Goal: Transaction & Acquisition: Purchase product/service

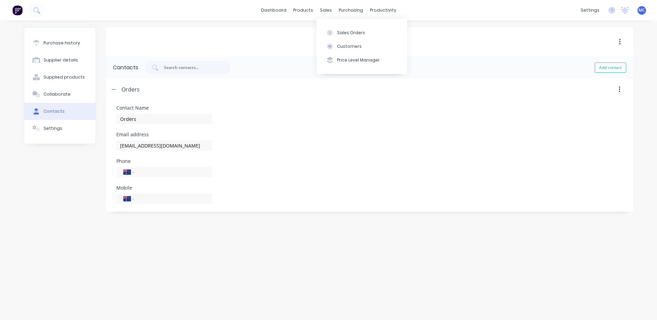
select select "AU"
click at [347, 29] on button "Sales Orders" at bounding box center [361, 33] width 91 height 14
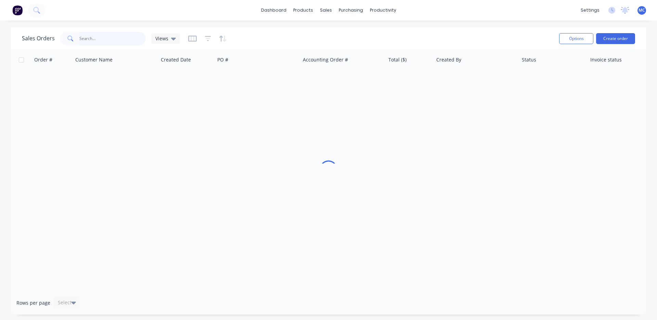
click at [110, 38] on input "text" at bounding box center [112, 39] width 67 height 14
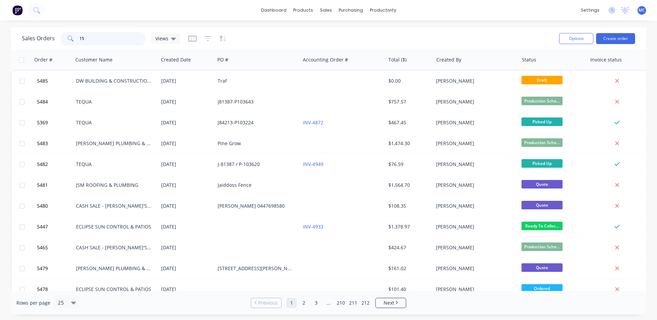
type input "1"
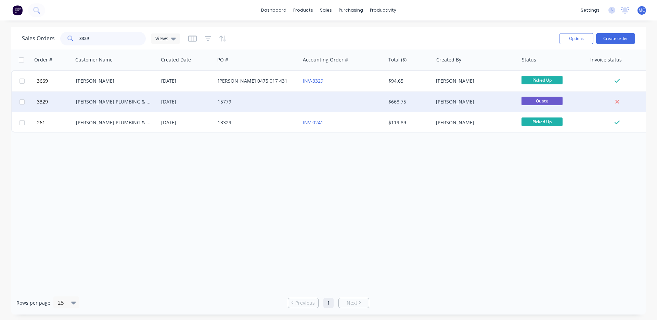
type input "3329"
click at [196, 103] on div "[DATE]" at bounding box center [186, 102] width 51 height 7
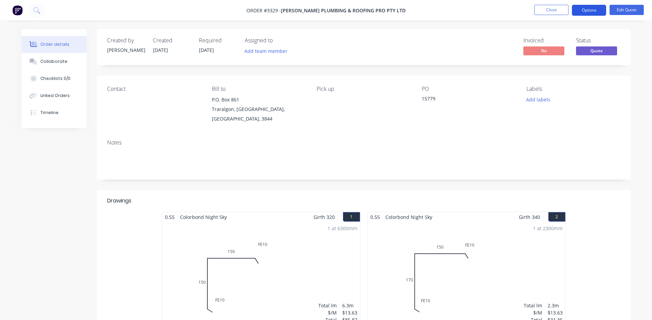
click at [591, 8] on button "Options" at bounding box center [589, 10] width 34 height 11
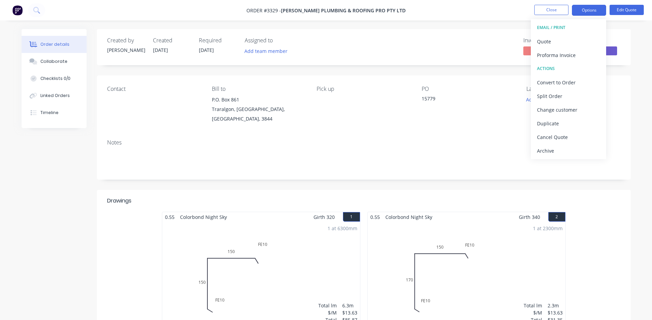
click at [433, 32] on div "Created by [PERSON_NAME] Created [DATE] Required [DATE] Assigned to Add team me…" at bounding box center [364, 47] width 534 height 36
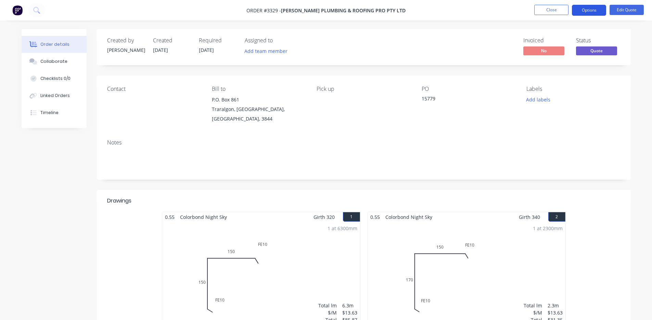
click at [594, 7] on button "Options" at bounding box center [589, 10] width 34 height 11
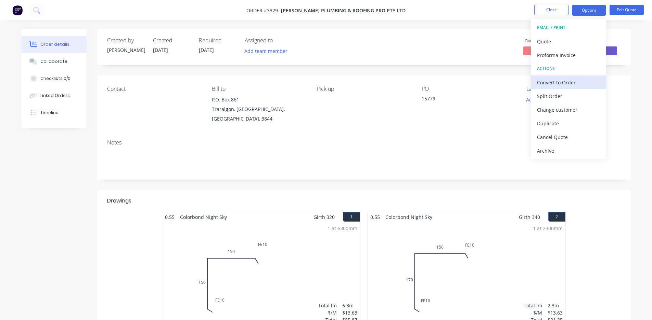
click at [562, 82] on div "Convert to Order" at bounding box center [568, 83] width 63 height 10
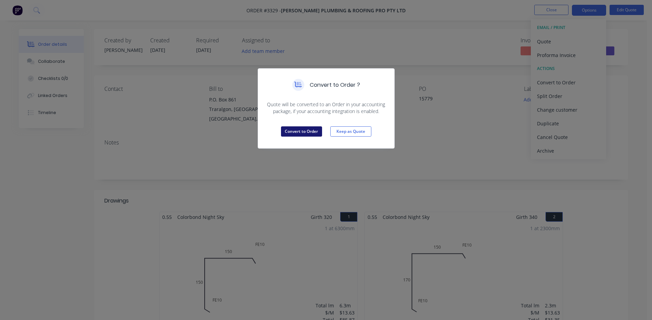
click at [306, 131] on button "Convert to Order" at bounding box center [301, 132] width 41 height 10
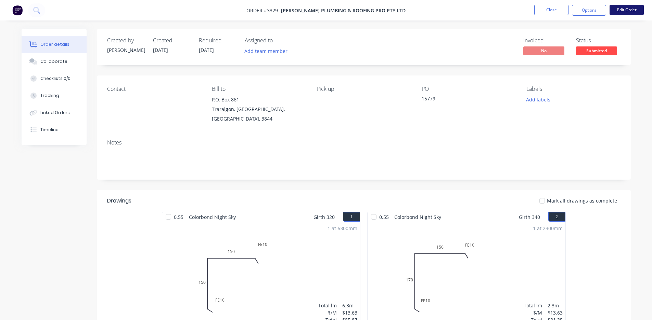
click at [622, 10] on button "Edit Order" at bounding box center [626, 10] width 34 height 10
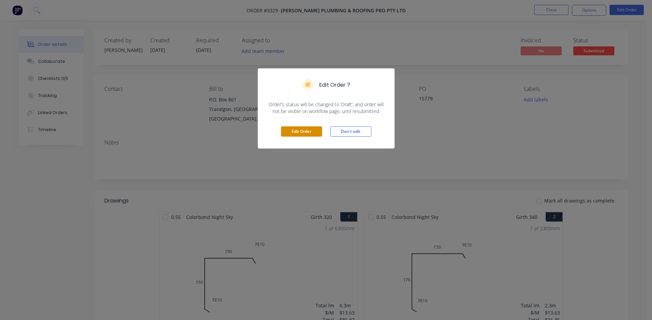
click at [311, 133] on button "Edit Order" at bounding box center [301, 132] width 41 height 10
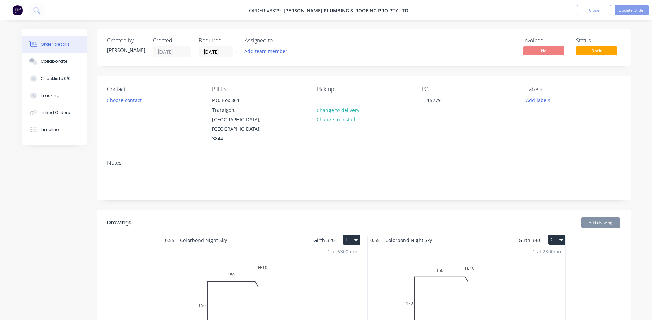
type input "$14.38"
type input "$276.10"
type input "$25.56"
type input "$51.12"
type input "$5.57"
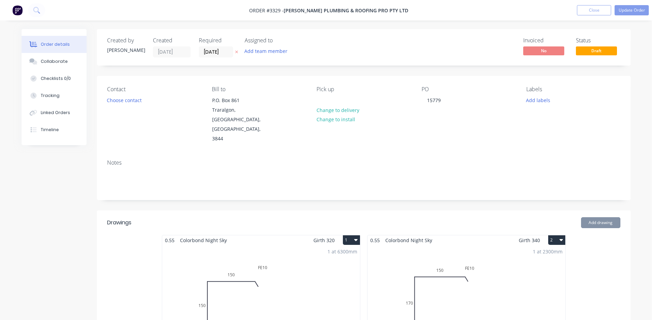
type input "$35.09"
type input "$1.32"
type input "50"
type input "$1.98"
type input "$13.86"
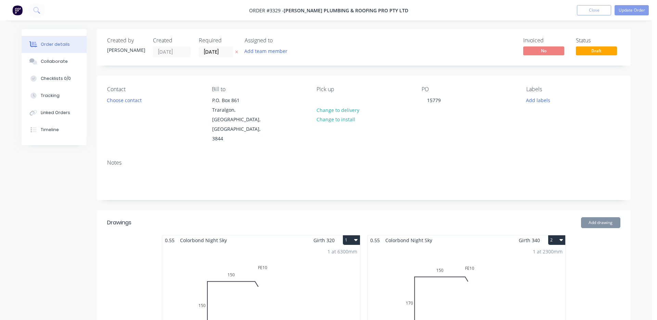
type input "$1.89"
type input "20.63"
type input "$2.28"
type input "$1.89"
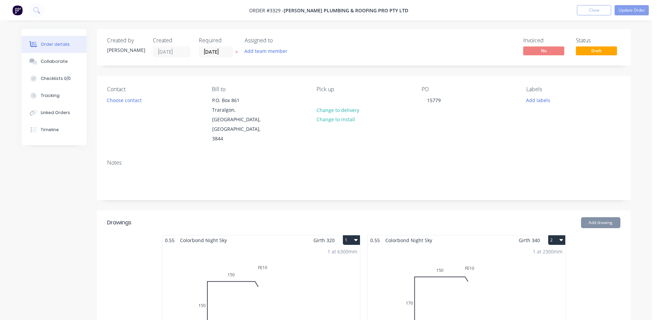
type input "20.63"
type input "$2.28"
type input "$3.88"
type input "19.85"
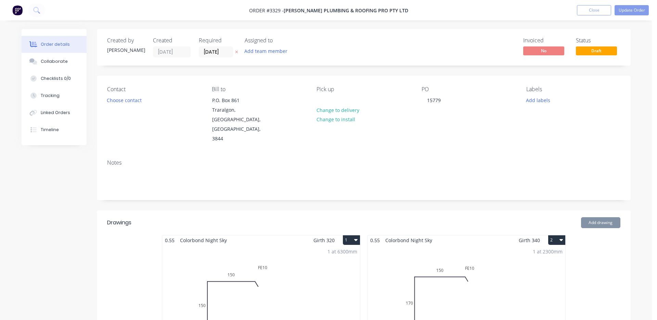
type input "$4.65"
type input "$24.66"
type input "$73.98"
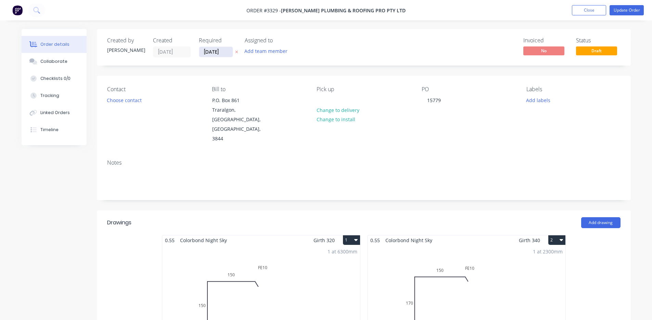
click at [223, 53] on input "[DATE]" at bounding box center [216, 52] width 34 height 10
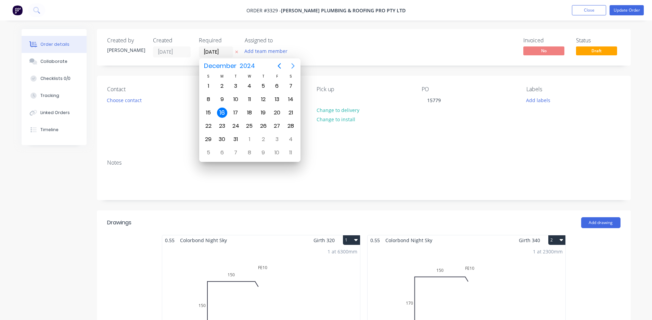
click at [291, 66] on icon "Next page" at bounding box center [293, 66] width 8 height 8
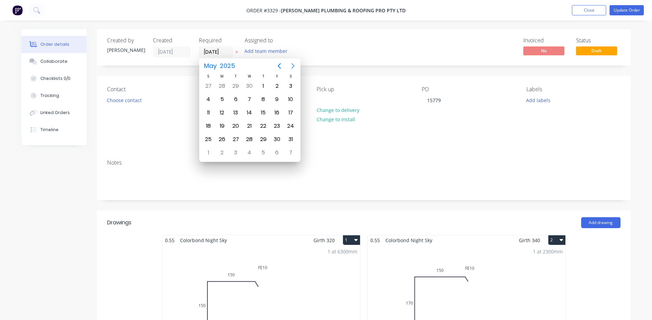
click at [291, 66] on icon "Next page" at bounding box center [293, 66] width 8 height 8
click at [248, 114] on div "13" at bounding box center [249, 113] width 10 height 10
type input "[DATE]"
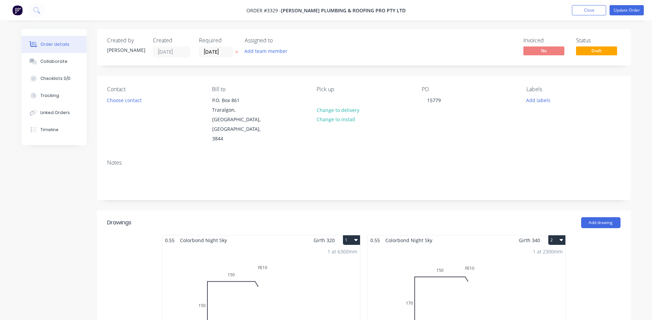
click at [336, 39] on div "Created by [PERSON_NAME] Created [DATE] Required [DATE] Assigned to Add team me…" at bounding box center [364, 47] width 534 height 37
click at [628, 10] on button "Update Order" at bounding box center [626, 10] width 34 height 10
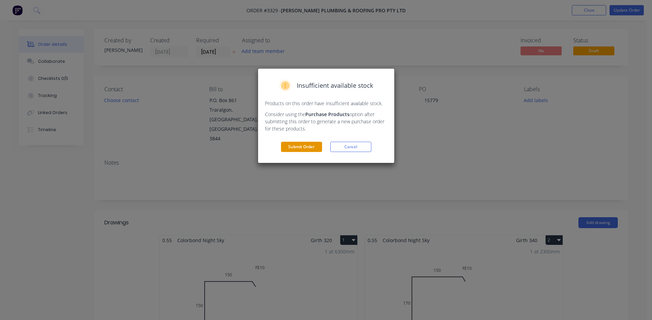
click at [307, 145] on button "Submit Order" at bounding box center [301, 147] width 41 height 10
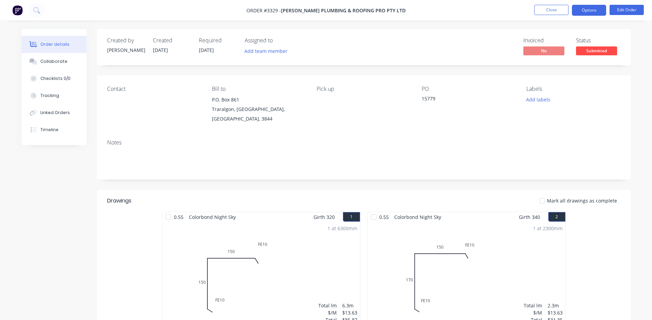
click at [579, 12] on button "Options" at bounding box center [589, 10] width 34 height 11
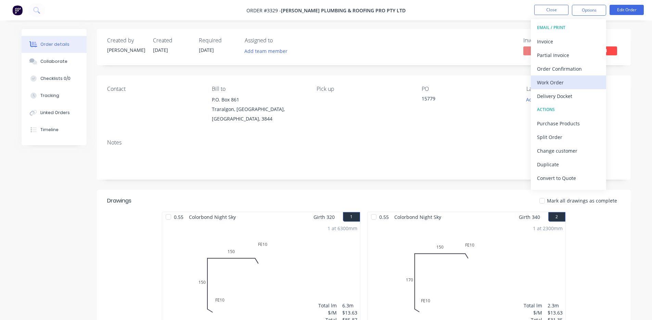
click at [558, 79] on div "Work Order" at bounding box center [568, 83] width 63 height 10
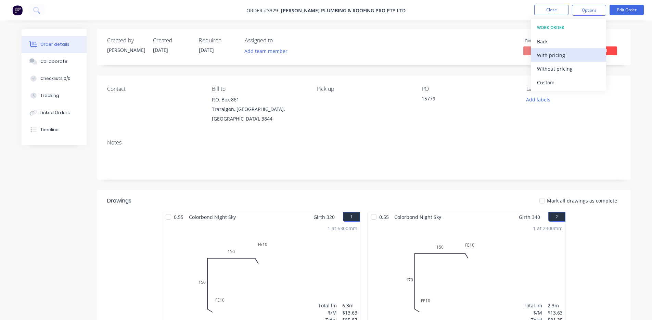
click at [567, 58] on div "With pricing" at bounding box center [568, 55] width 63 height 10
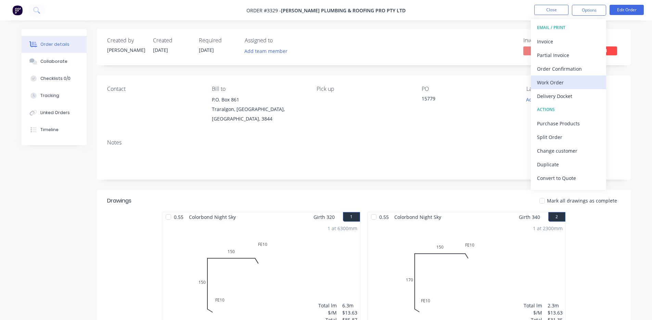
click at [561, 82] on div "Work Order" at bounding box center [568, 83] width 63 height 10
click at [553, 81] on div "Custom" at bounding box center [568, 83] width 63 height 10
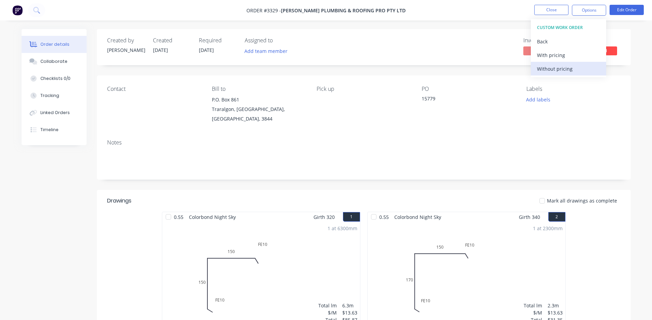
click at [556, 69] on div "Without pricing" at bounding box center [568, 69] width 63 height 10
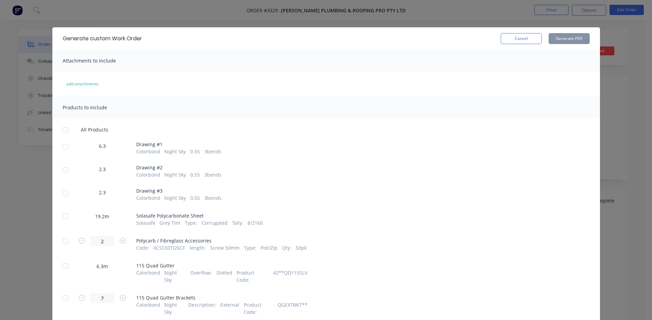
click at [61, 148] on div at bounding box center [65, 147] width 14 height 14
click at [61, 171] on div at bounding box center [65, 170] width 14 height 14
click at [64, 193] on div at bounding box center [65, 194] width 14 height 14
click at [577, 39] on button "Generate PDF" at bounding box center [568, 38] width 41 height 11
click at [528, 37] on button "Cancel" at bounding box center [520, 38] width 41 height 11
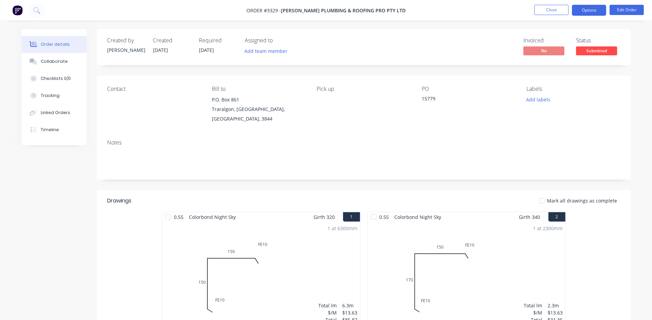
click at [595, 10] on button "Options" at bounding box center [589, 10] width 34 height 11
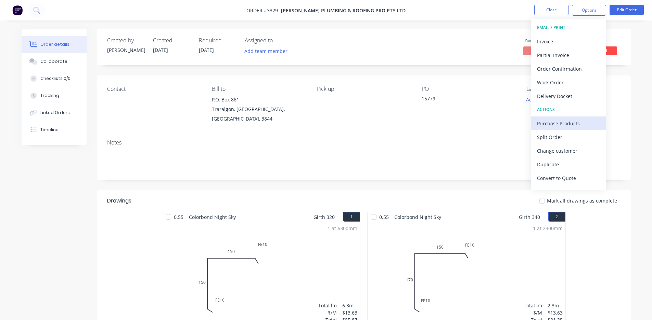
click at [564, 121] on div "Purchase Products" at bounding box center [568, 124] width 63 height 10
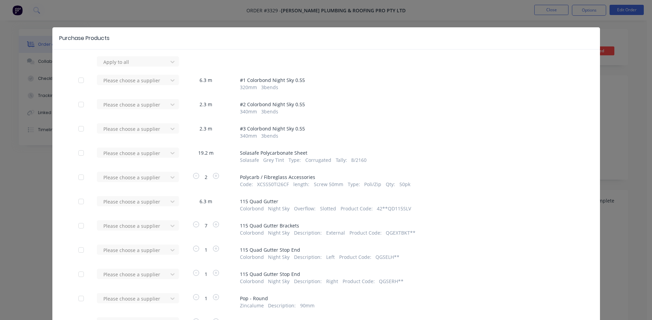
click at [78, 178] on div at bounding box center [81, 178] width 14 height 14
click at [78, 200] on div at bounding box center [81, 202] width 14 height 14
click at [79, 224] on div at bounding box center [81, 226] width 14 height 14
click at [78, 249] on div at bounding box center [81, 251] width 14 height 14
click at [78, 274] on div at bounding box center [81, 275] width 14 height 14
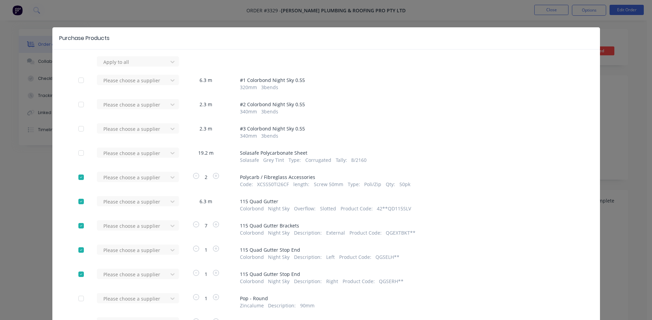
scroll to position [86, 0]
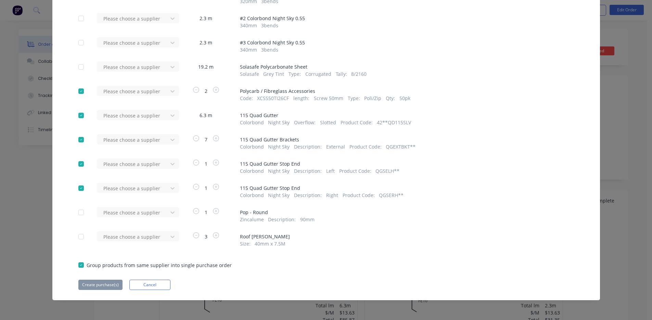
click at [79, 211] on div at bounding box center [81, 213] width 14 height 14
click at [79, 238] on div at bounding box center [81, 237] width 14 height 14
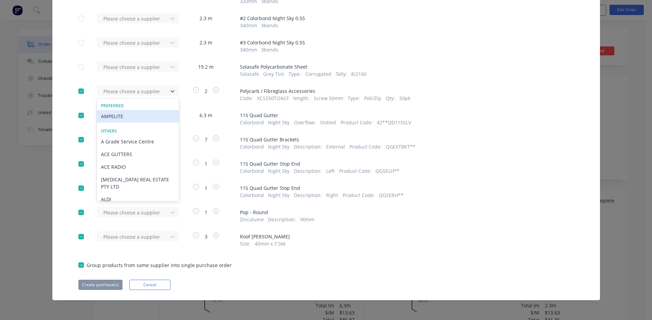
click at [160, 116] on div "AMPELITE" at bounding box center [138, 116] width 82 height 13
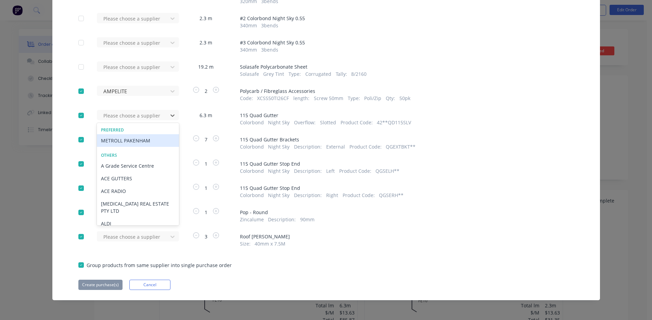
click at [148, 142] on div "METROLL PAKENHAM" at bounding box center [138, 140] width 82 height 13
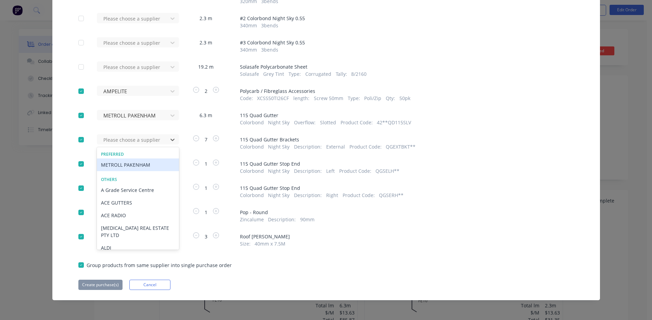
click at [138, 167] on div "METROLL PAKENHAM" at bounding box center [138, 165] width 82 height 13
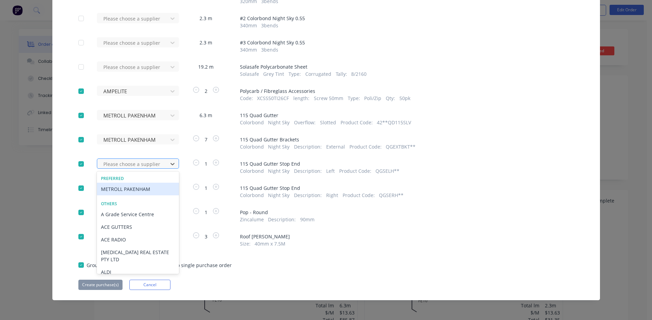
click at [144, 163] on div at bounding box center [134, 164] width 62 height 9
click at [145, 189] on div "METROLL PAKENHAM" at bounding box center [138, 189] width 82 height 13
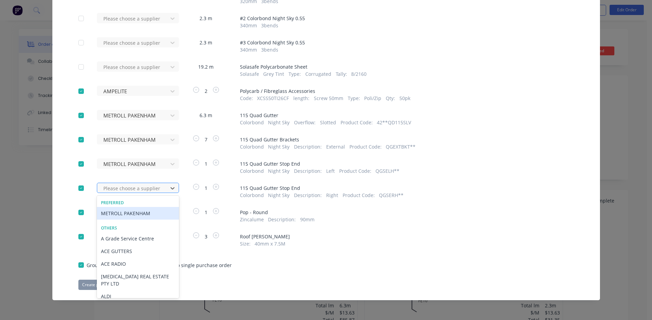
click at [146, 186] on div at bounding box center [134, 188] width 62 height 9
click at [136, 216] on div "METROLL PAKENHAM" at bounding box center [138, 213] width 82 height 13
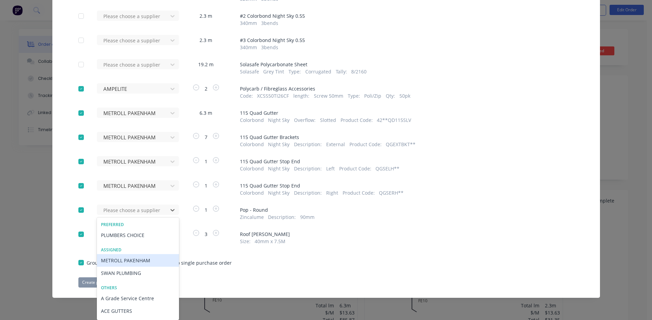
click at [139, 260] on div "METROLL PAKENHAM" at bounding box center [138, 260] width 82 height 13
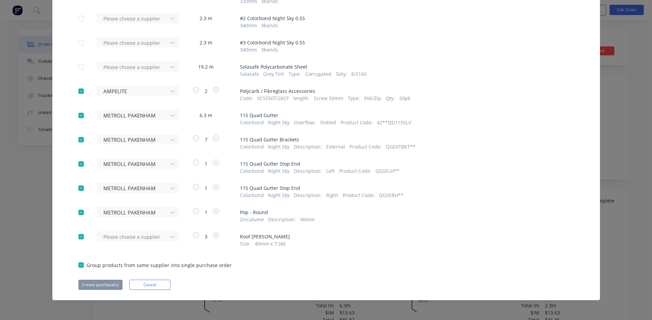
scroll to position [86, 0]
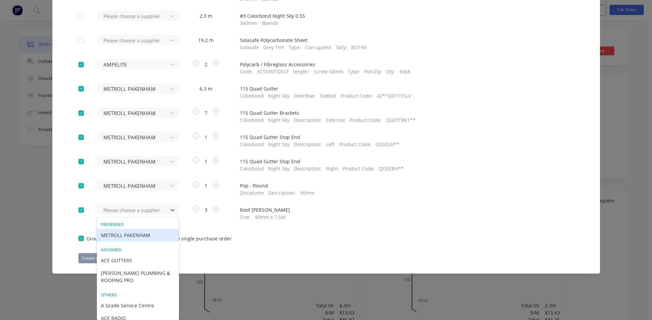
click at [142, 235] on div "METROLL PAKENHAM" at bounding box center [138, 235] width 82 height 13
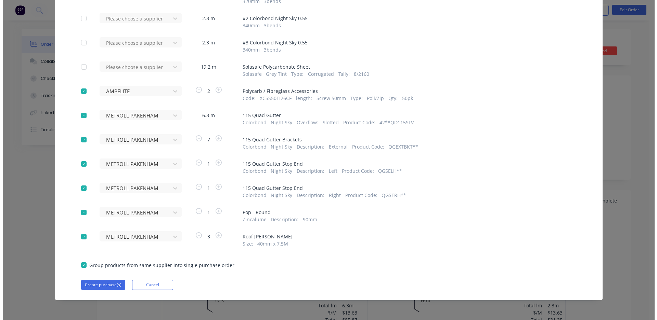
scroll to position [86, 0]
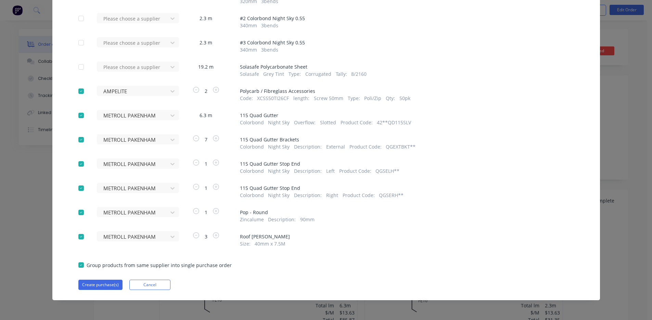
click at [78, 65] on div at bounding box center [81, 67] width 14 height 14
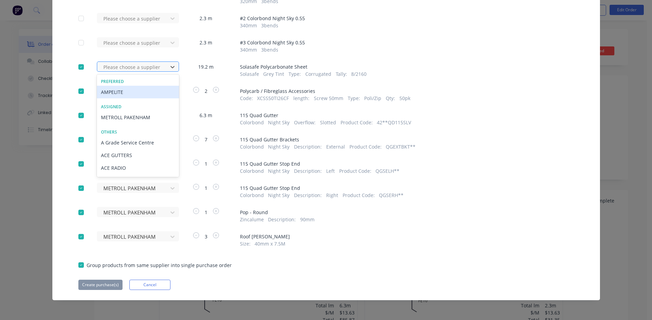
click at [157, 66] on div at bounding box center [134, 67] width 62 height 9
click at [126, 93] on div "AMPELITE" at bounding box center [138, 92] width 82 height 13
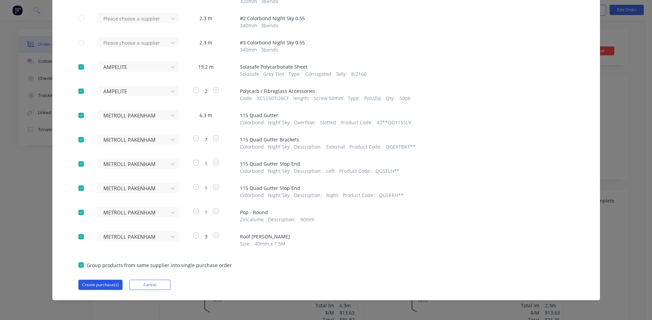
click at [96, 283] on button "Create purchase(s)" at bounding box center [100, 285] width 44 height 10
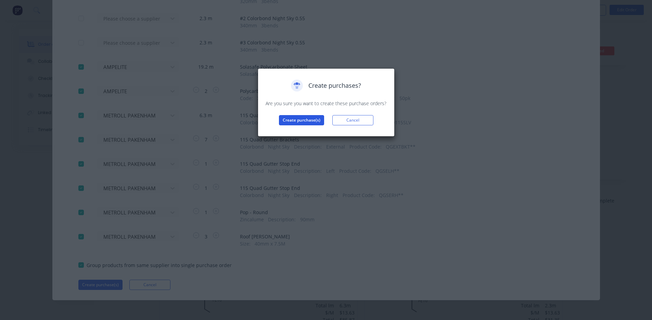
click at [297, 121] on button "Create purchase(s)" at bounding box center [301, 120] width 45 height 10
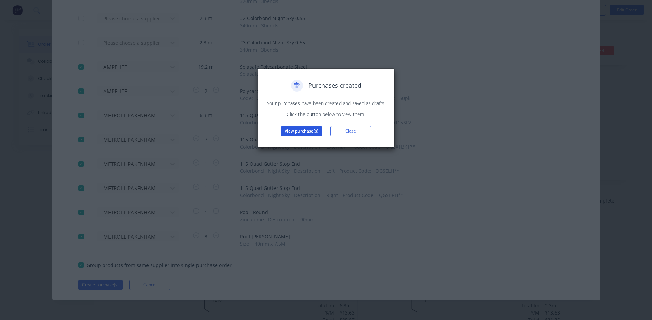
click at [299, 131] on button "View purchase(s)" at bounding box center [301, 131] width 41 height 10
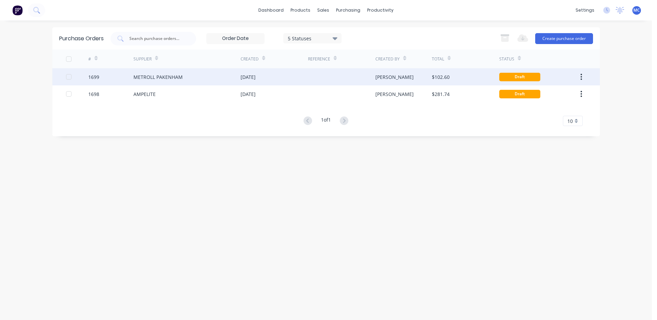
click at [256, 76] on div "[DATE]" at bounding box center [247, 77] width 15 height 7
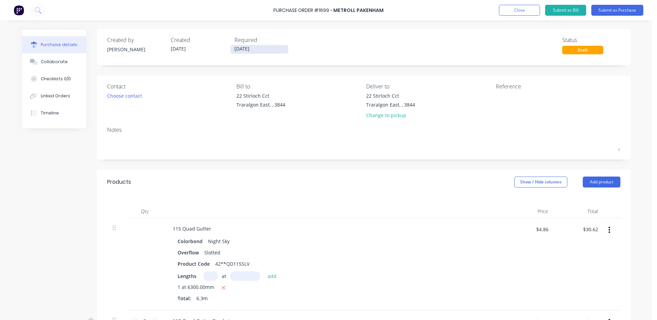
click at [260, 45] on input "[DATE]" at bounding box center [259, 49] width 57 height 9
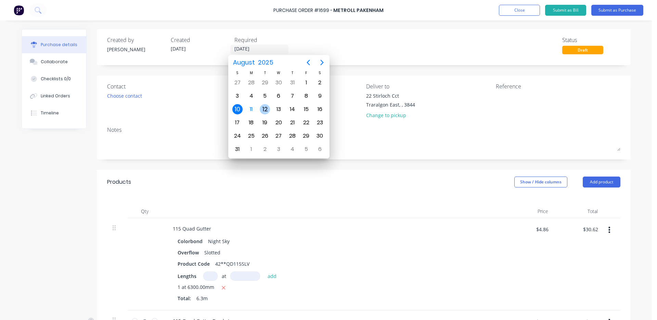
click at [266, 110] on div "12" at bounding box center [265, 109] width 10 height 10
type input "[DATE]"
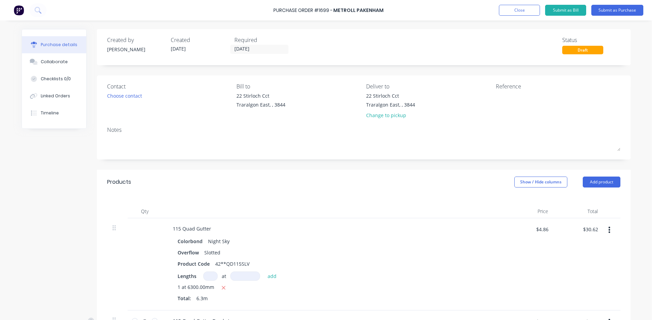
click at [358, 43] on div "Created by [PERSON_NAME] Created [DATE] Required [DATE] Status Draft" at bounding box center [363, 45] width 513 height 18
click at [615, 11] on button "Submit as Purchase" at bounding box center [617, 10] width 52 height 11
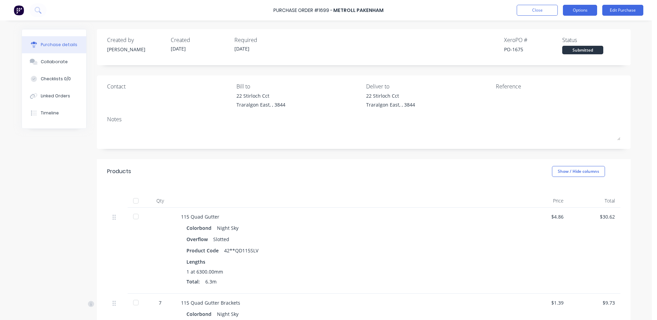
click at [582, 10] on button "Options" at bounding box center [580, 10] width 34 height 11
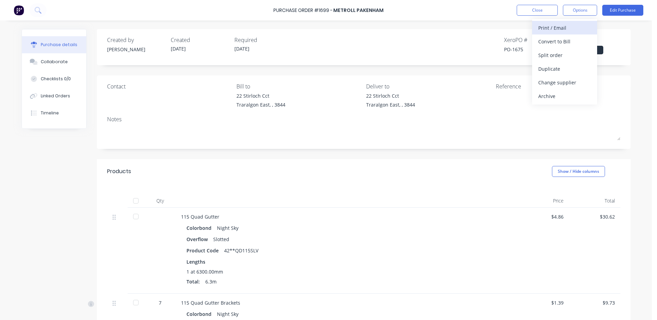
click at [558, 27] on div "Print / Email" at bounding box center [564, 28] width 53 height 10
click at [535, 45] on button "With pricing" at bounding box center [564, 42] width 65 height 14
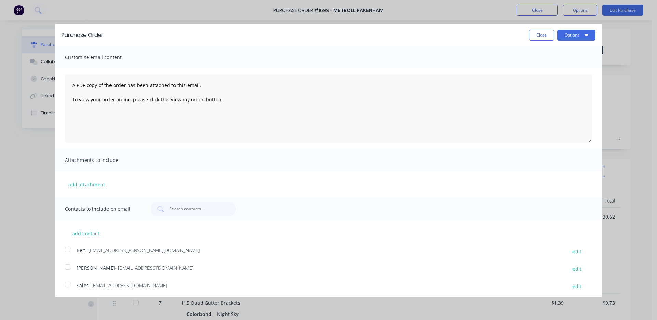
click at [68, 284] on div at bounding box center [68, 285] width 14 height 14
click at [564, 32] on button "Options" at bounding box center [576, 35] width 38 height 11
click at [546, 67] on div "Email" at bounding box center [562, 66] width 53 height 10
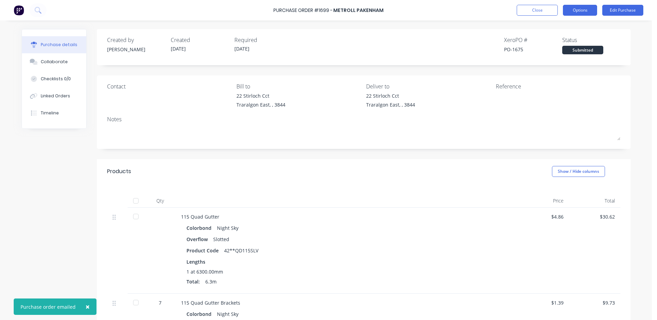
click at [579, 9] on button "Options" at bounding box center [580, 10] width 34 height 11
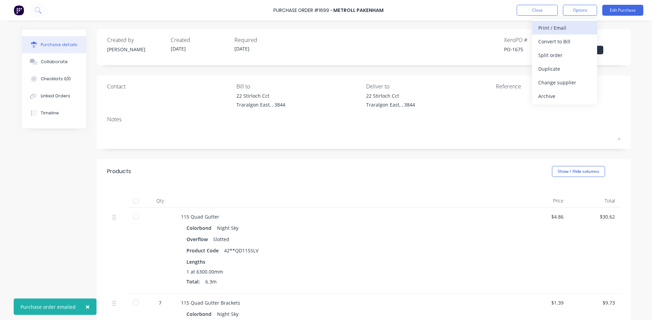
click at [551, 26] on div "Print / Email" at bounding box center [564, 28] width 53 height 10
click at [554, 41] on div "With pricing" at bounding box center [564, 42] width 53 height 10
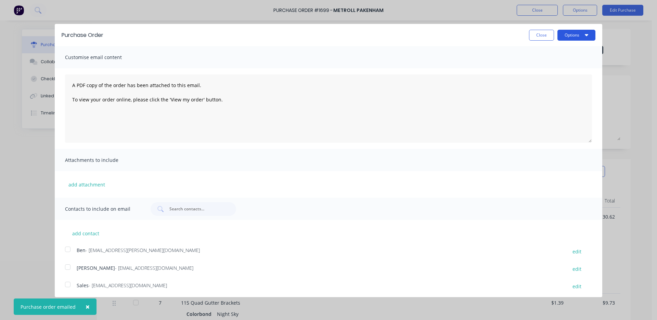
click at [563, 37] on button "Options" at bounding box center [576, 35] width 38 height 11
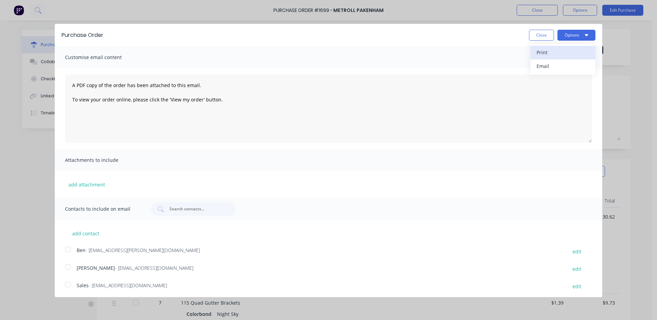
click at [552, 53] on div "Print" at bounding box center [562, 53] width 53 height 10
click at [538, 35] on button "Close" at bounding box center [541, 35] width 25 height 11
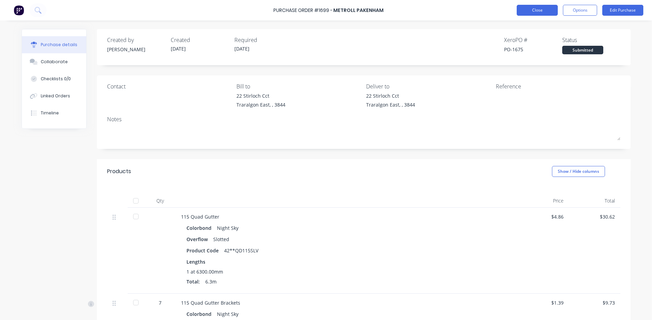
click at [534, 7] on button "Close" at bounding box center [536, 10] width 41 height 11
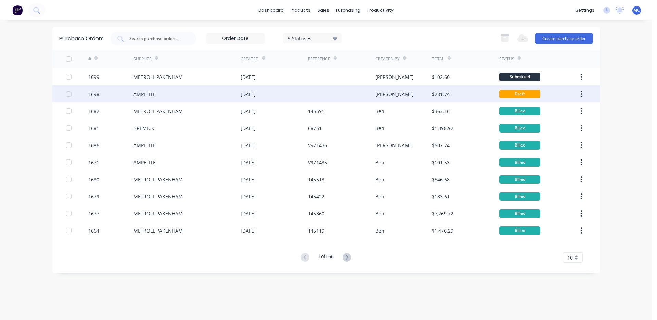
click at [256, 94] on div "[DATE]" at bounding box center [247, 94] width 15 height 7
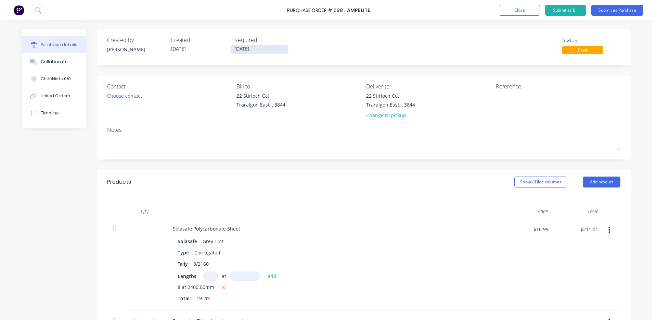
click at [271, 50] on input "[DATE]" at bounding box center [259, 49] width 57 height 9
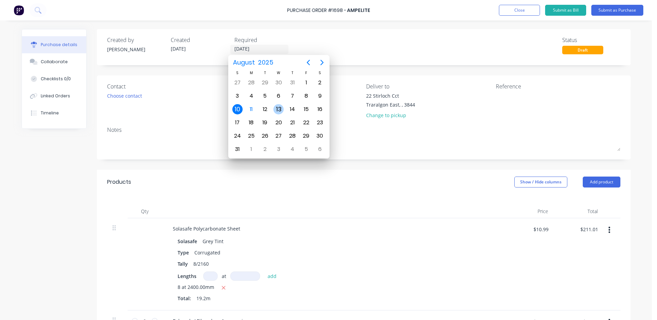
click at [276, 108] on div "13" at bounding box center [278, 109] width 10 height 10
type input "[DATE]"
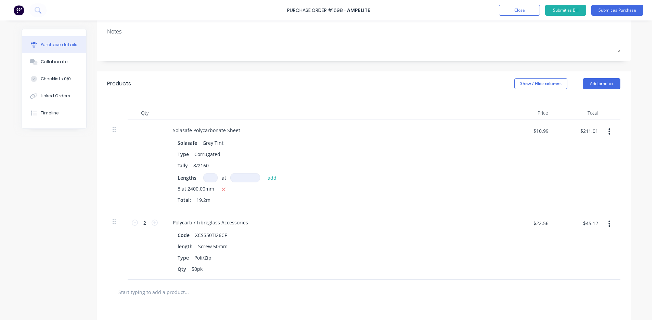
scroll to position [114, 0]
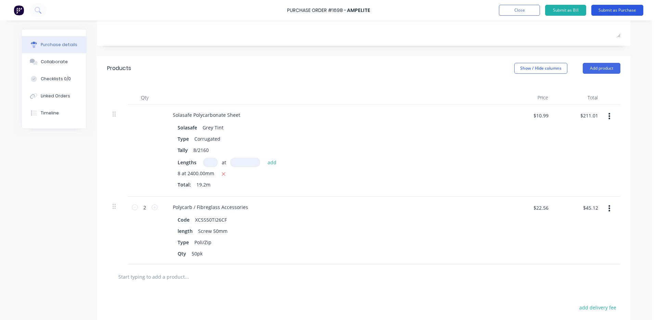
click at [610, 9] on button "Submit as Purchase" at bounding box center [617, 10] width 52 height 11
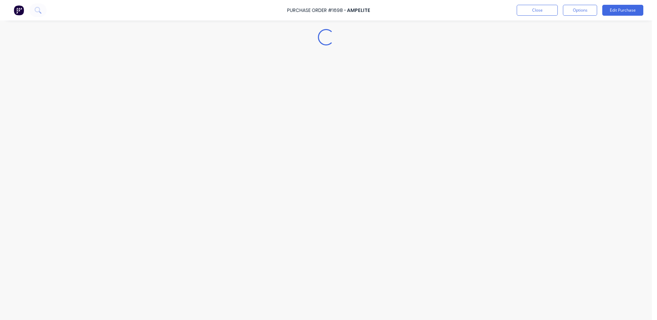
scroll to position [0, 0]
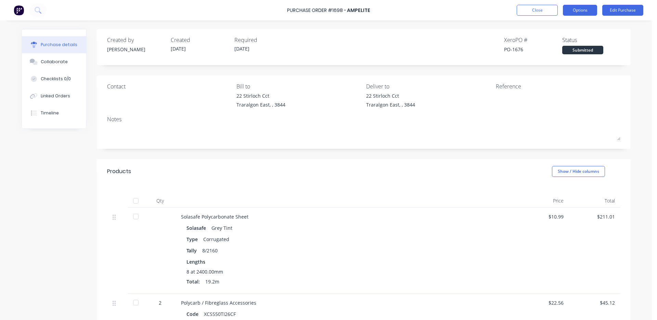
click at [583, 9] on button "Options" at bounding box center [580, 10] width 34 height 11
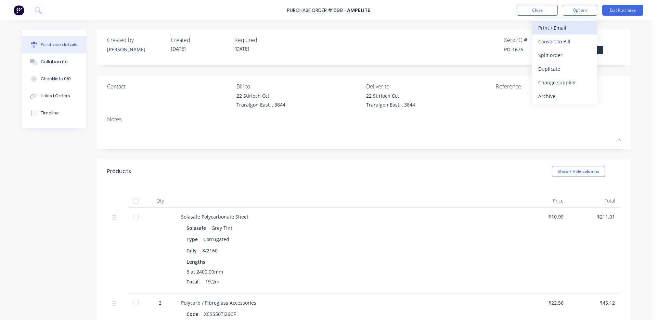
click at [560, 29] on div "Print / Email" at bounding box center [564, 28] width 53 height 10
click at [559, 39] on div "With pricing" at bounding box center [564, 42] width 53 height 10
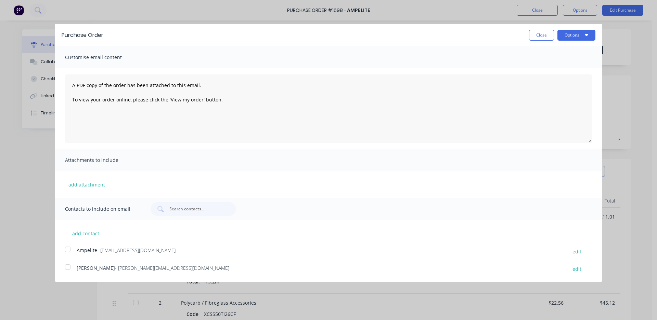
click at [70, 250] on div at bounding box center [68, 250] width 14 height 14
click at [575, 36] on button "Options" at bounding box center [576, 35] width 38 height 11
click at [551, 65] on div "Email" at bounding box center [562, 66] width 53 height 10
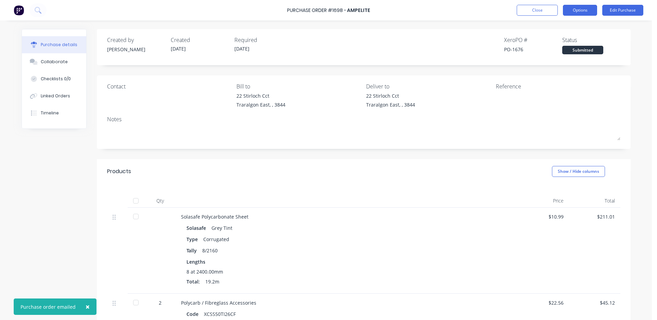
click at [586, 11] on button "Options" at bounding box center [580, 10] width 34 height 11
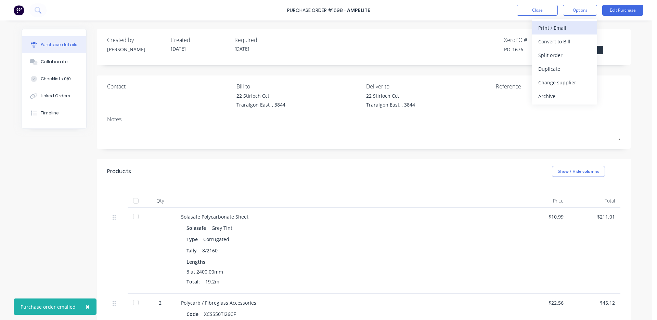
click at [552, 26] on div "Print / Email" at bounding box center [564, 28] width 53 height 10
click at [560, 39] on div "With pricing" at bounding box center [564, 42] width 53 height 10
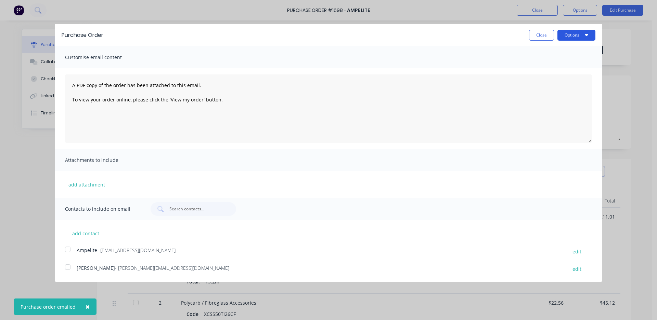
click at [576, 32] on button "Options" at bounding box center [576, 35] width 38 height 11
click at [557, 53] on div "Print" at bounding box center [562, 53] width 53 height 10
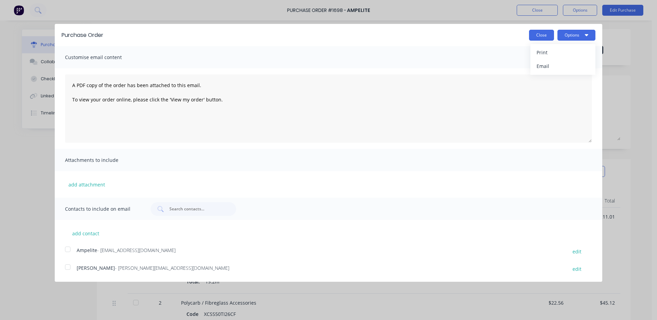
click at [535, 34] on button "Close" at bounding box center [541, 35] width 25 height 11
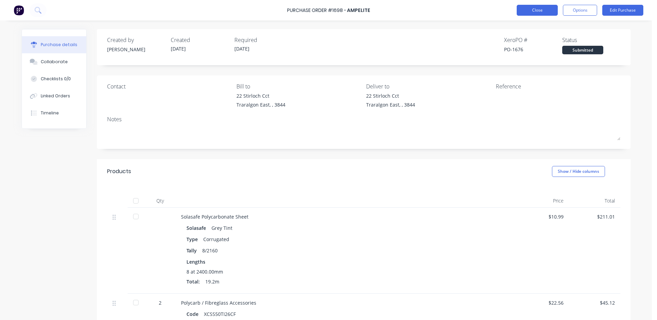
click at [531, 8] on button "Close" at bounding box center [536, 10] width 41 height 11
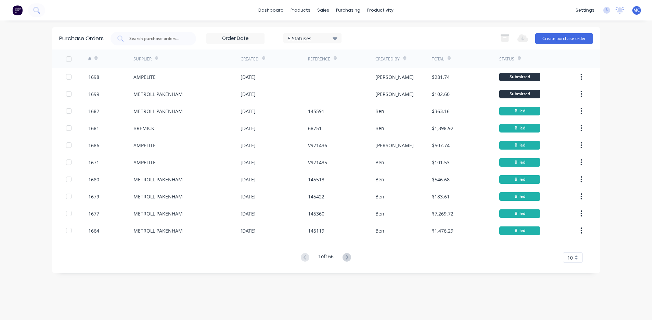
click at [493, 14] on div "dashboard products sales purchasing productivity dashboard products Product Cat…" at bounding box center [326, 10] width 652 height 21
click at [359, 31] on div "Purchase Orders" at bounding box center [370, 33] width 36 height 6
click at [171, 39] on input "text" at bounding box center [157, 38] width 57 height 7
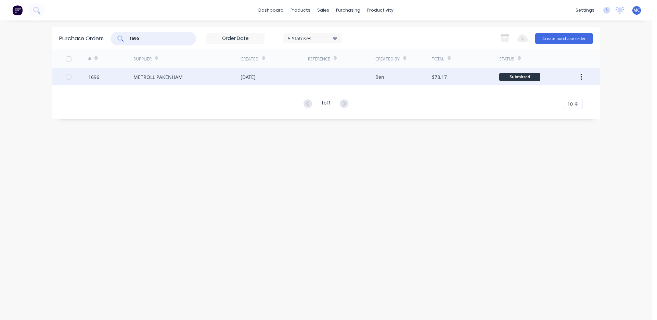
type input "1696"
click at [268, 76] on div "[DATE]" at bounding box center [273, 76] width 67 height 17
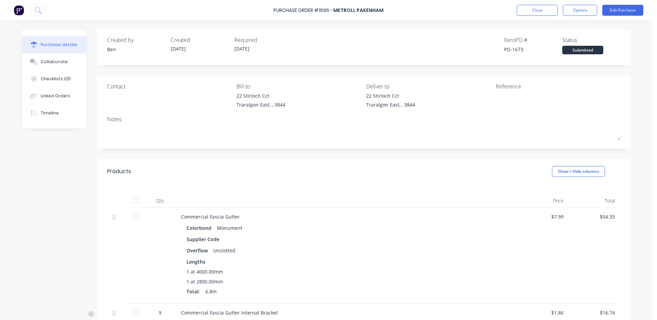
click at [131, 200] on div at bounding box center [136, 201] width 14 height 14
click at [619, 14] on button "Edit Purchase" at bounding box center [622, 10] width 41 height 11
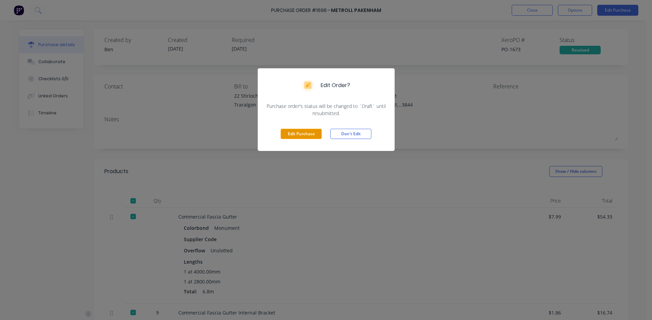
click at [308, 135] on button "Edit Purchase" at bounding box center [300, 134] width 41 height 10
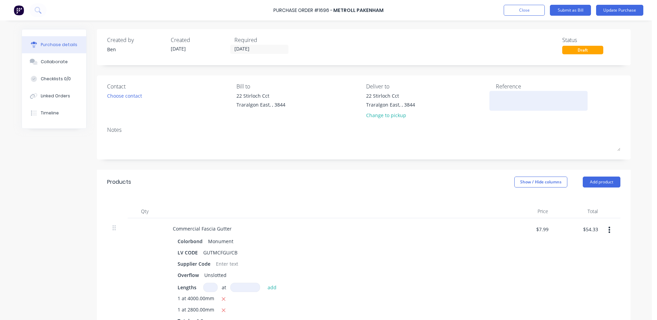
click at [508, 100] on textarea at bounding box center [539, 99] width 86 height 15
click at [509, 100] on textarea at bounding box center [539, 99] width 86 height 15
type textarea "x"
type textarea "1"
type textarea "x"
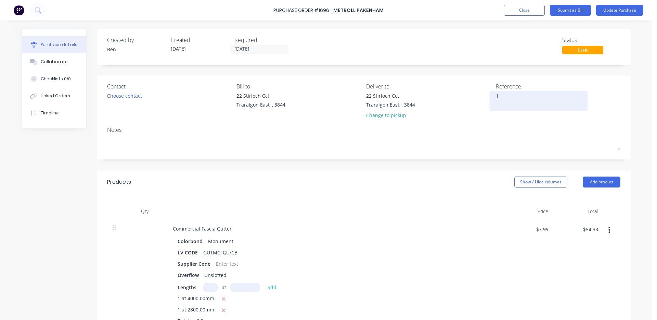
type textarea "14"
type textarea "x"
type textarea "145"
type textarea "x"
type textarea "1457"
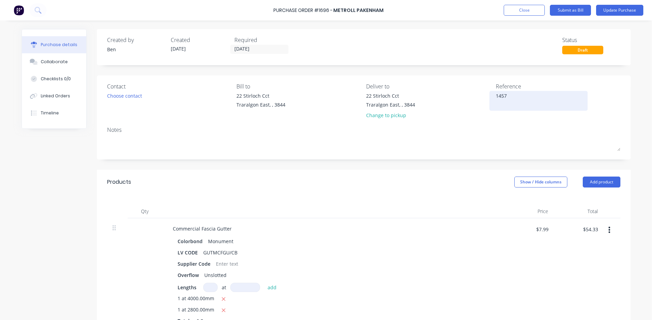
type textarea "x"
type textarea "14577"
type textarea "x"
type textarea "145779"
type textarea "x"
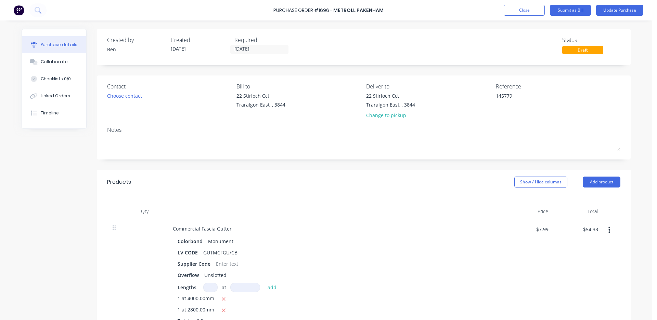
type textarea "145779"
click at [601, 228] on button "button" at bounding box center [609, 230] width 16 height 12
type textarea "x"
click at [594, 228] on input "$54.33" at bounding box center [589, 229] width 23 height 11
type input "54.35"
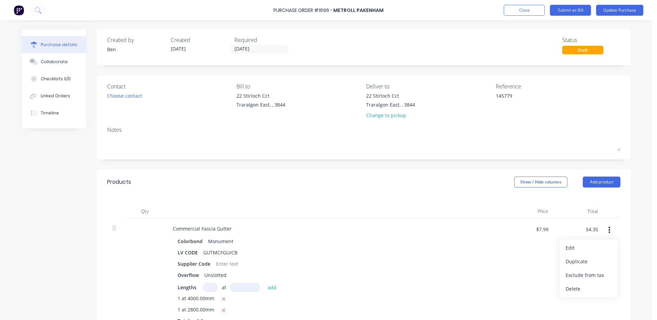
type textarea "x"
type input "$7.9926"
type input "$54.35"
click at [519, 228] on div "$7.9926 $7.99" at bounding box center [530, 232] width 43 height 16
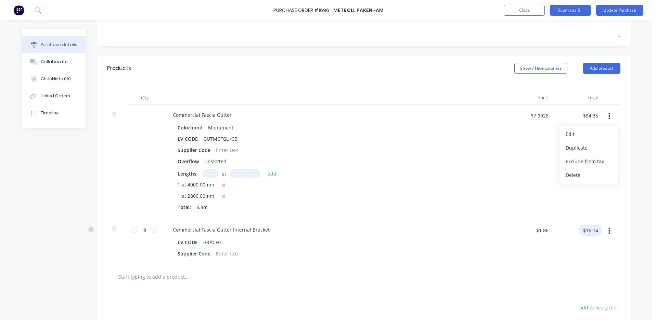
type textarea "x"
click at [592, 232] on input "$16.74" at bounding box center [589, 230] width 23 height 11
type input "16.76"
type textarea "x"
type input "$1.8622"
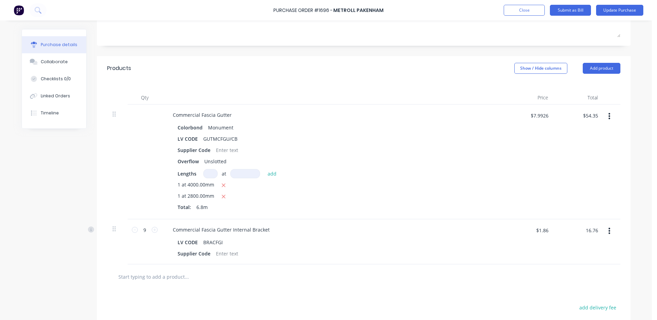
type input "$16.76"
click at [297, 224] on div "Commercial [MEDICAL_DATA] Gutter Internal Bracket LV CODE BRACFGI Supplier Code" at bounding box center [333, 242] width 342 height 45
click at [617, 6] on button "Update Purchase" at bounding box center [619, 10] width 47 height 11
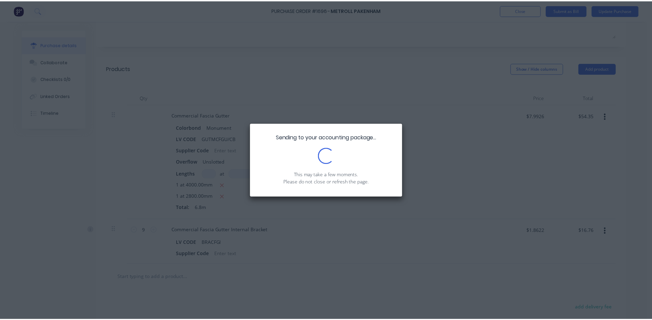
scroll to position [0, 0]
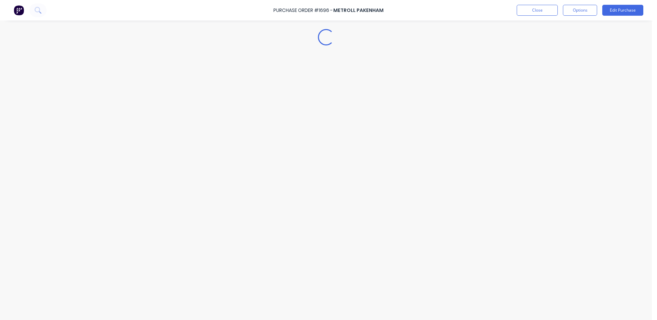
type textarea "x"
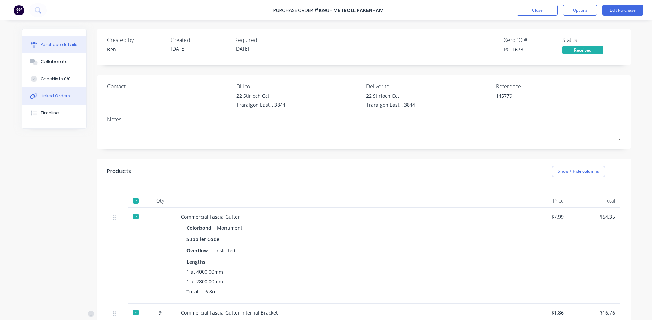
click at [41, 95] on div "Linked Orders" at bounding box center [55, 96] width 29 height 6
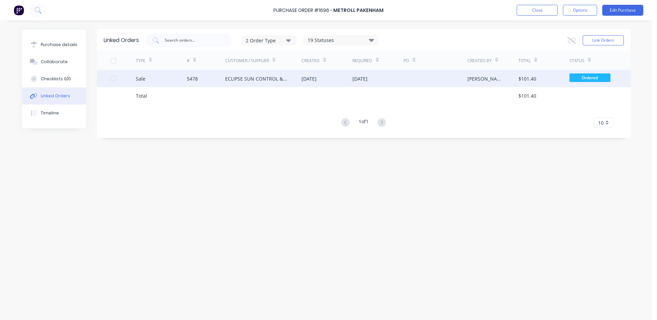
click at [261, 78] on div "ECLIPSE SUN CONTROL & PATIOS" at bounding box center [256, 78] width 63 height 7
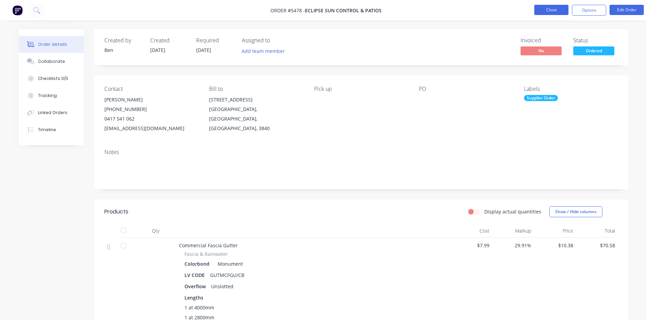
click at [556, 11] on button "Close" at bounding box center [551, 10] width 34 height 10
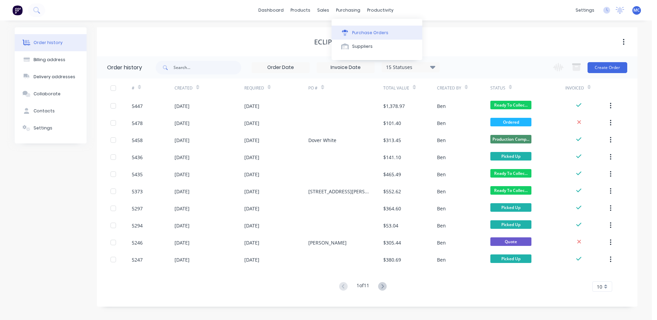
click at [358, 32] on div "Purchase Orders" at bounding box center [370, 33] width 36 height 6
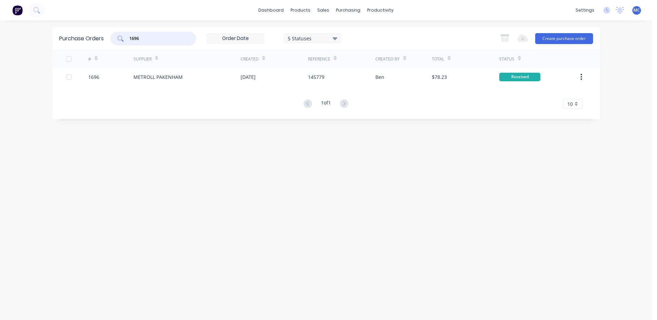
drag, startPoint x: 165, startPoint y: 40, endPoint x: 0, endPoint y: 25, distance: 165.2
click at [0, 25] on div "dashboard products sales purchasing productivity dashboard products Product Cat…" at bounding box center [326, 160] width 652 height 320
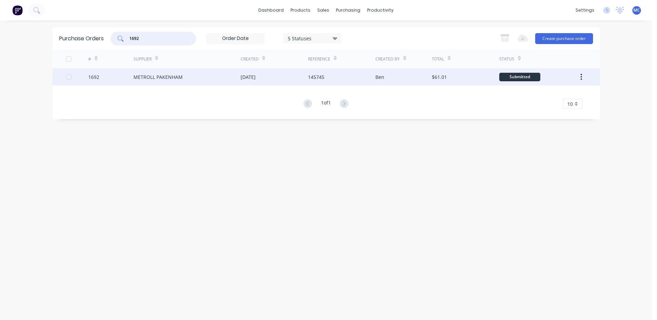
type input "1692"
click at [138, 76] on div "METROLL PAKENHAM" at bounding box center [157, 77] width 49 height 7
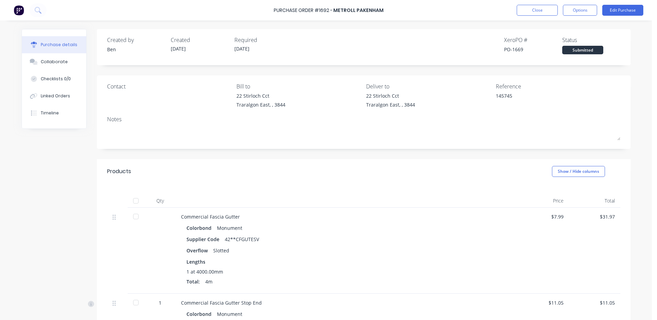
click at [131, 200] on div at bounding box center [136, 201] width 14 height 14
type textarea "x"
click at [539, 12] on button "Close" at bounding box center [536, 10] width 41 height 11
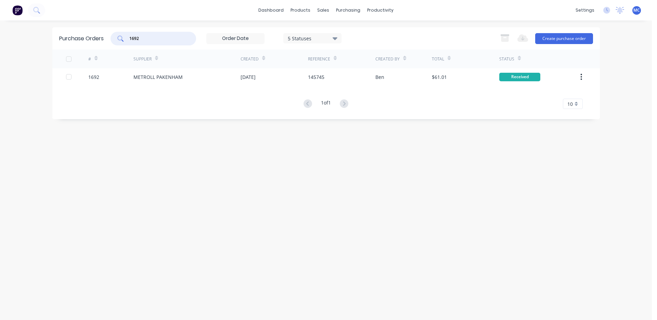
drag, startPoint x: 175, startPoint y: 40, endPoint x: 73, endPoint y: 27, distance: 102.8
click at [73, 27] on div "dashboard products sales purchasing productivity dashboard products Product Cat…" at bounding box center [326, 160] width 652 height 320
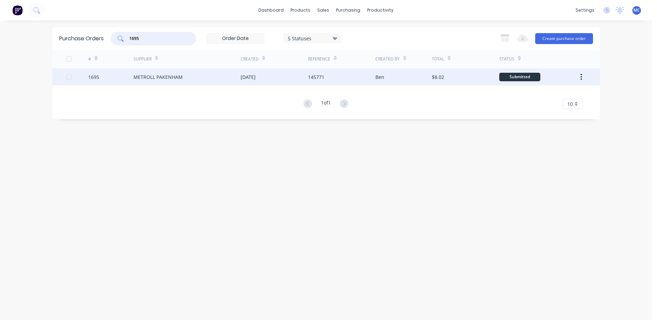
type input "1695"
click at [224, 84] on div "METROLL PAKENHAM" at bounding box center [186, 76] width 107 height 17
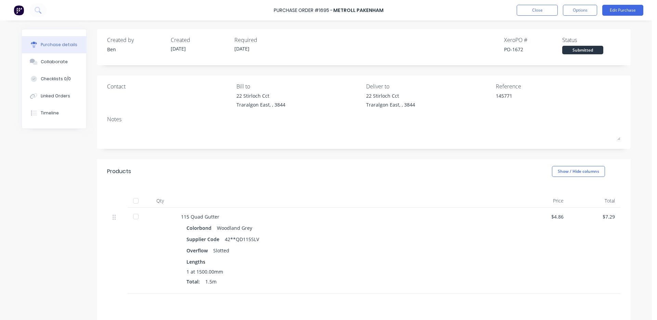
click at [133, 202] on div at bounding box center [136, 201] width 14 height 14
type textarea "x"
click at [538, 10] on button "Close" at bounding box center [536, 10] width 41 height 11
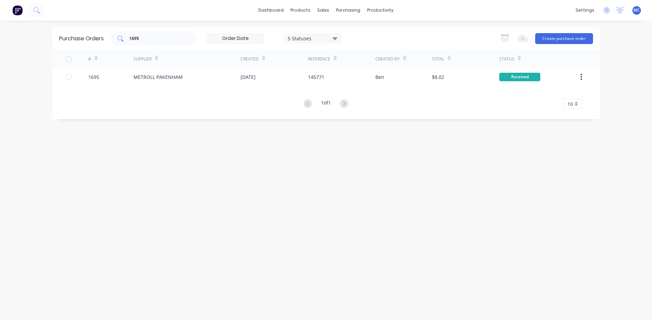
click at [155, 32] on div "1695" at bounding box center [153, 39] width 86 height 14
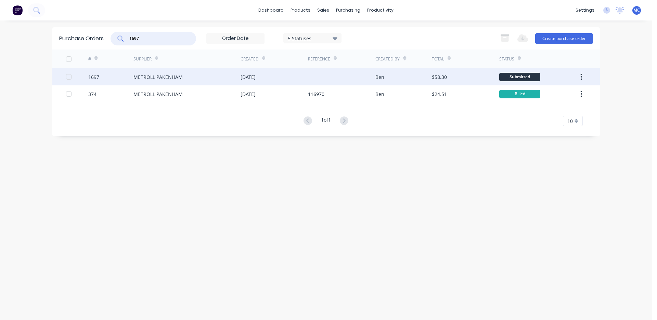
type input "1697"
click at [245, 78] on div "[DATE]" at bounding box center [247, 77] width 15 height 7
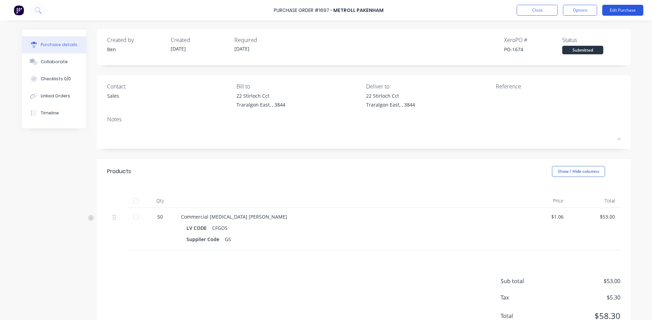
click at [630, 8] on button "Edit Purchase" at bounding box center [622, 10] width 41 height 11
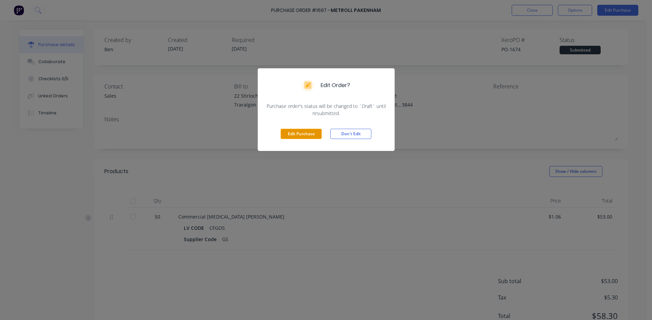
click at [295, 138] on button "Edit Purchase" at bounding box center [300, 134] width 41 height 10
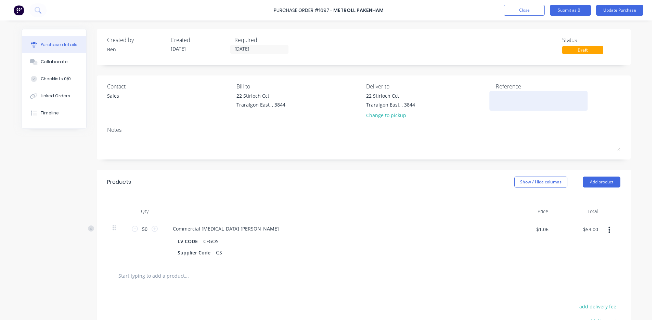
click at [506, 102] on textarea at bounding box center [539, 99] width 86 height 15
type textarea "1"
type textarea "x"
type textarea "14"
type textarea "x"
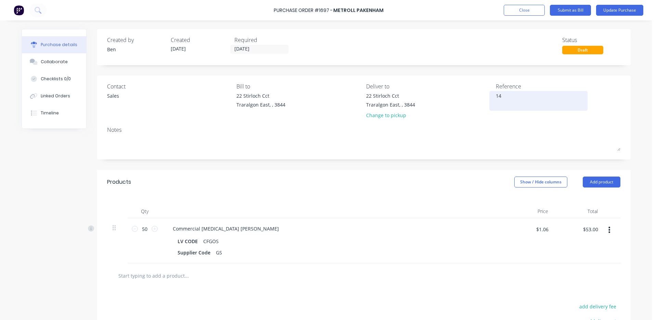
type textarea "145"
type textarea "x"
type textarea "1457"
type textarea "x"
type textarea "14577"
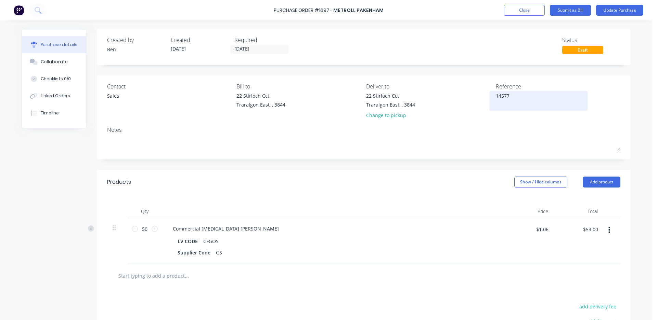
type textarea "x"
type textarea "145778"
type textarea "x"
type textarea "145778"
click at [592, 232] on input "$53.00" at bounding box center [589, 229] width 23 height 11
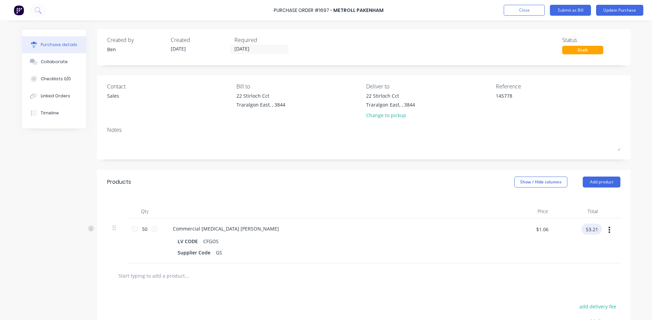
type input "53.21"
type textarea "x"
type input "$1.0642"
type input "$53.21"
click at [389, 242] on div "LV CODE CFGOS" at bounding box center [331, 242] width 313 height 10
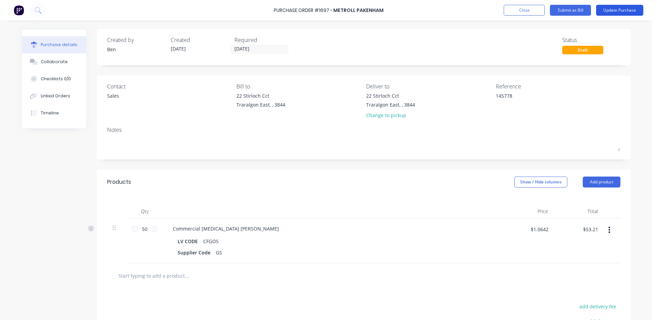
click at [615, 9] on button "Update Purchase" at bounding box center [619, 10] width 47 height 11
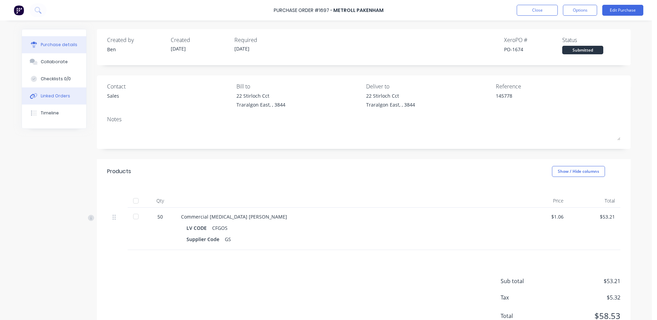
click at [41, 99] on div "Linked Orders" at bounding box center [55, 96] width 29 height 6
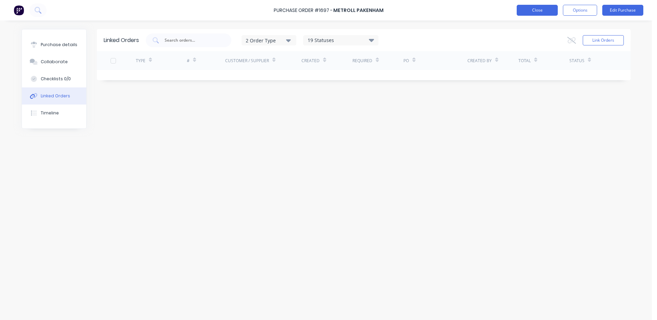
click at [537, 8] on button "Close" at bounding box center [536, 10] width 41 height 11
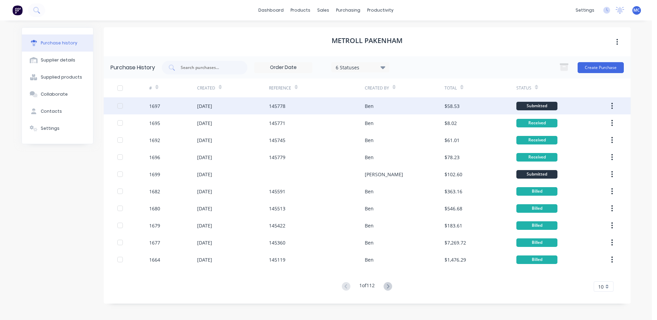
click at [282, 107] on div "145778" at bounding box center [277, 106] width 16 height 7
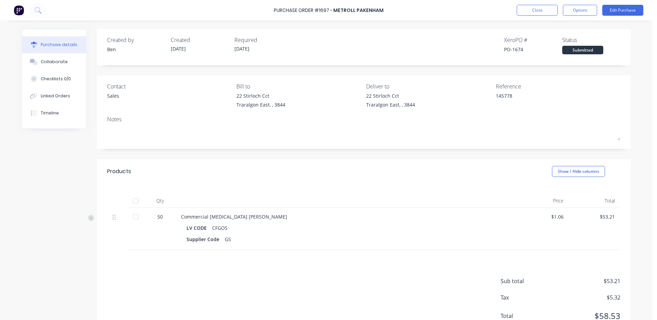
click at [131, 200] on div at bounding box center [136, 201] width 14 height 14
type textarea "x"
